Goal: Task Accomplishment & Management: Manage account settings

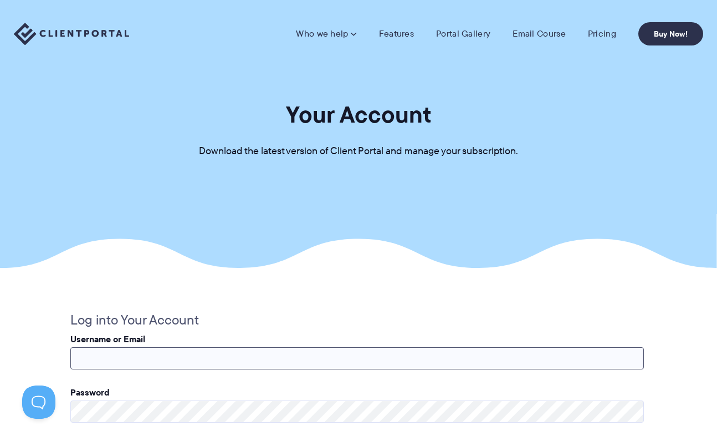
type input "**********"
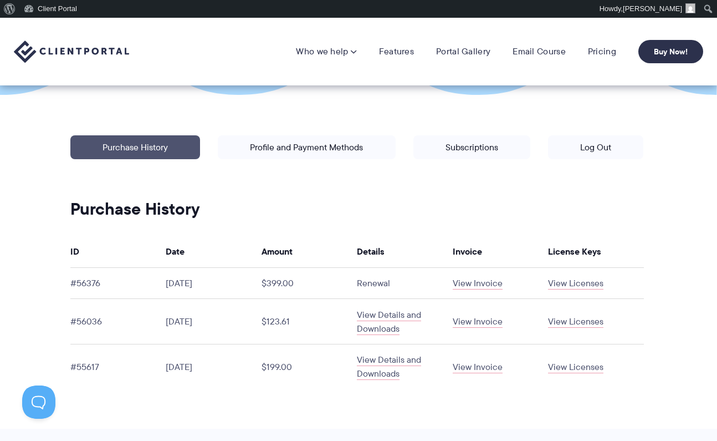
scroll to position [191, 0]
click at [452, 152] on link "Subscriptions" at bounding box center [472, 147] width 117 height 24
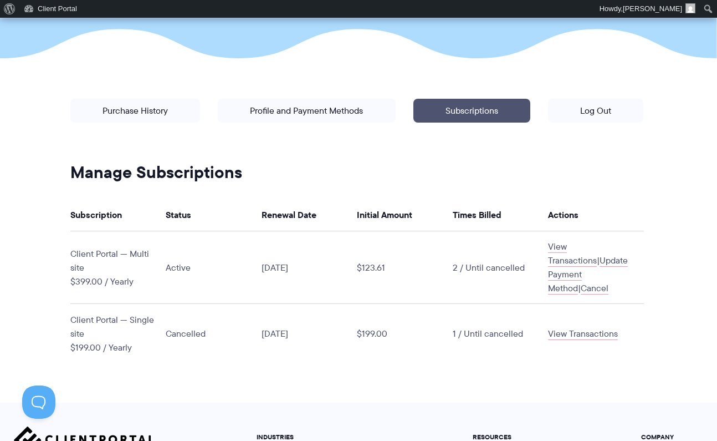
scroll to position [226, 0]
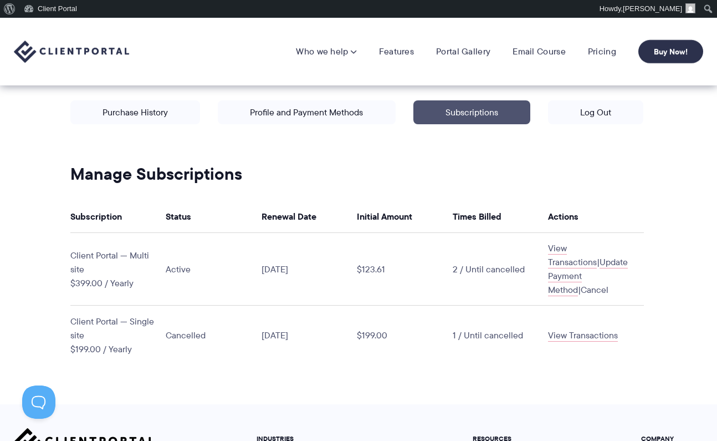
click at [600, 283] on link "Cancel" at bounding box center [595, 289] width 28 height 13
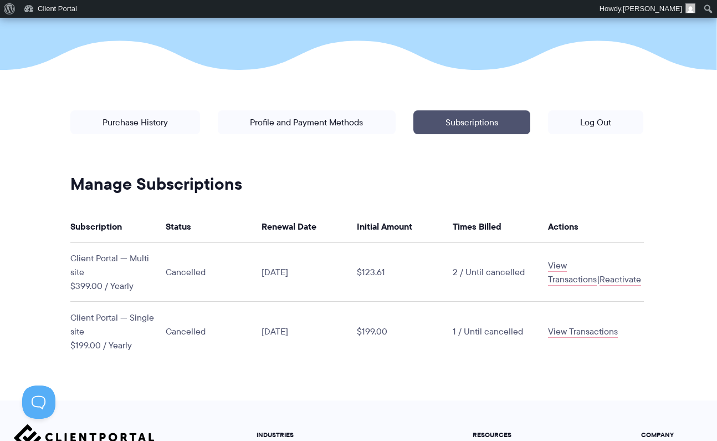
scroll to position [219, 0]
